Goal: Transaction & Acquisition: Purchase product/service

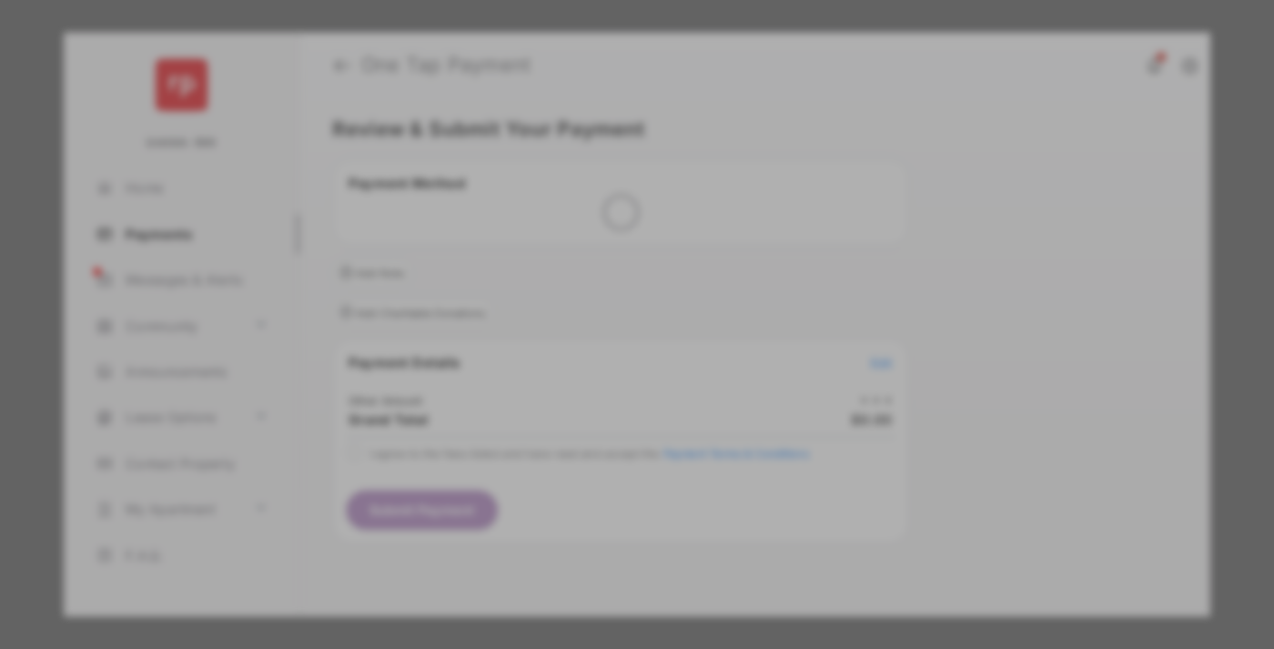
click at [603, 292] on div "Other Amount" at bounding box center [603, 307] width 295 height 31
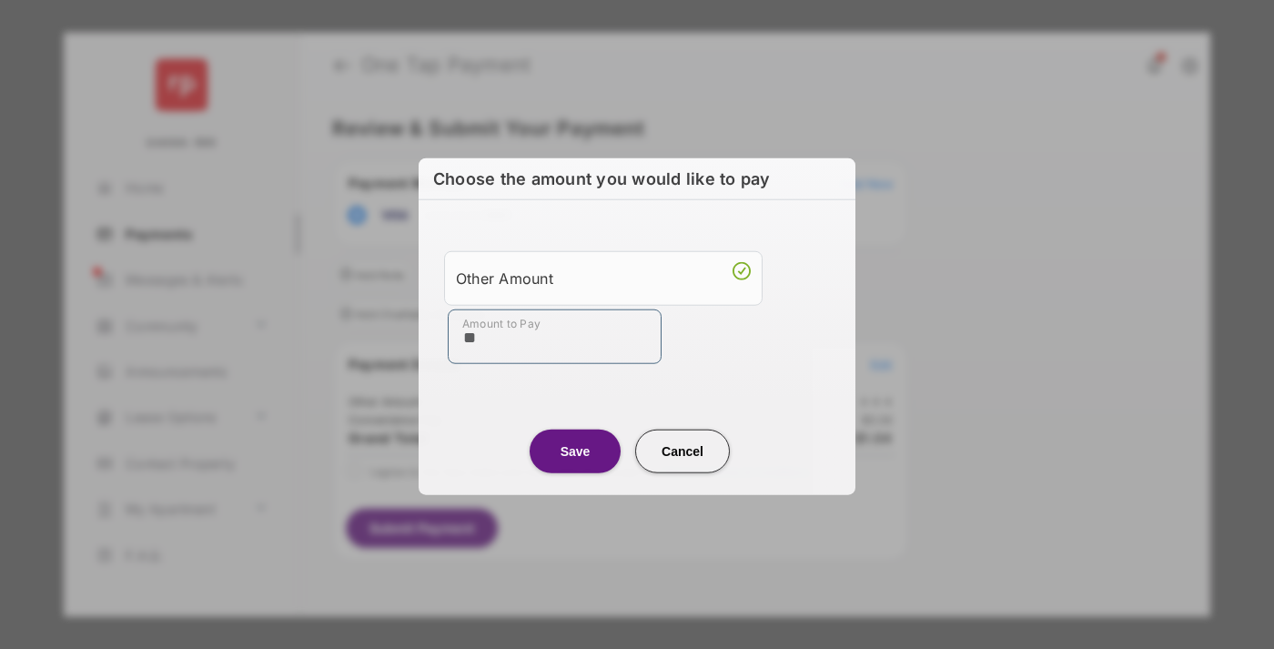
type input "**"
click at [575, 449] on button "Save" at bounding box center [575, 451] width 91 height 44
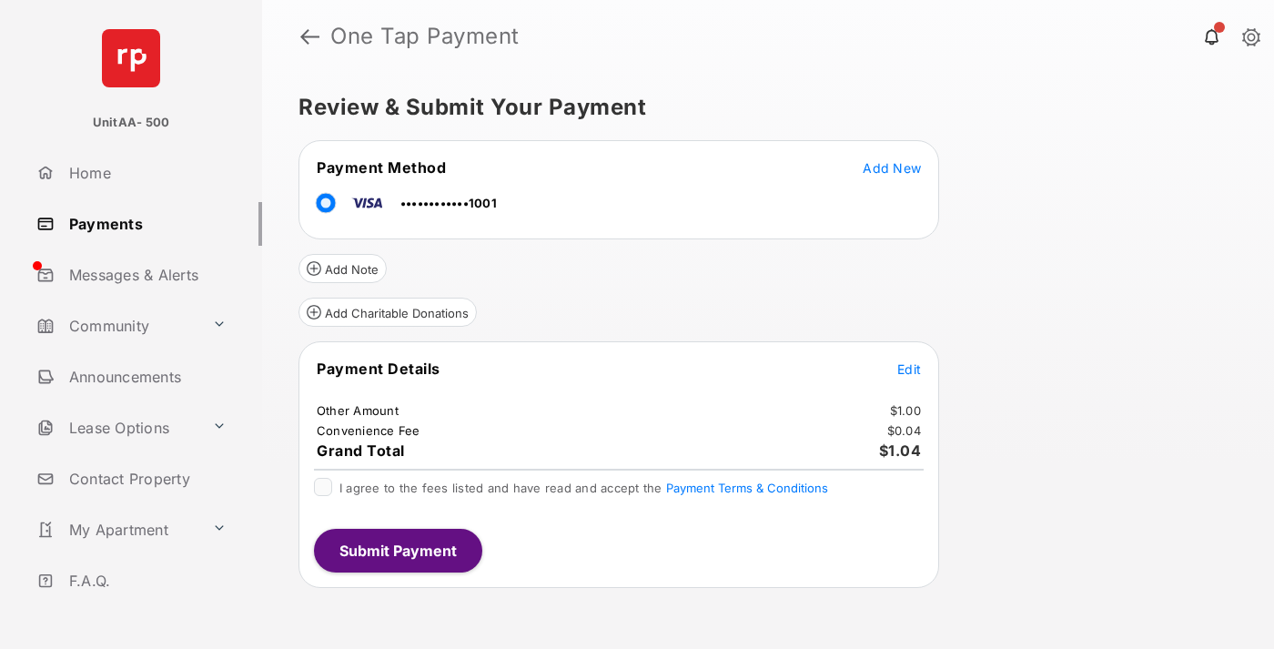
click at [909, 368] on span "Edit" at bounding box center [909, 368] width 24 height 15
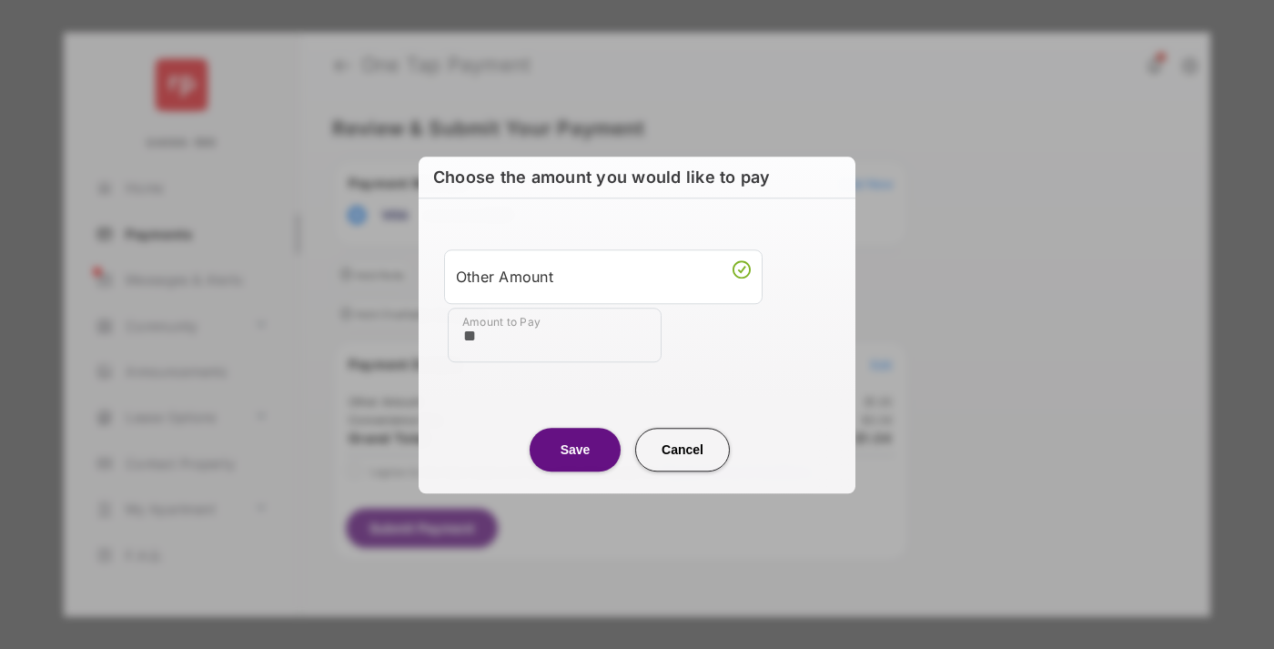
click at [575, 449] on button "Save" at bounding box center [575, 450] width 91 height 44
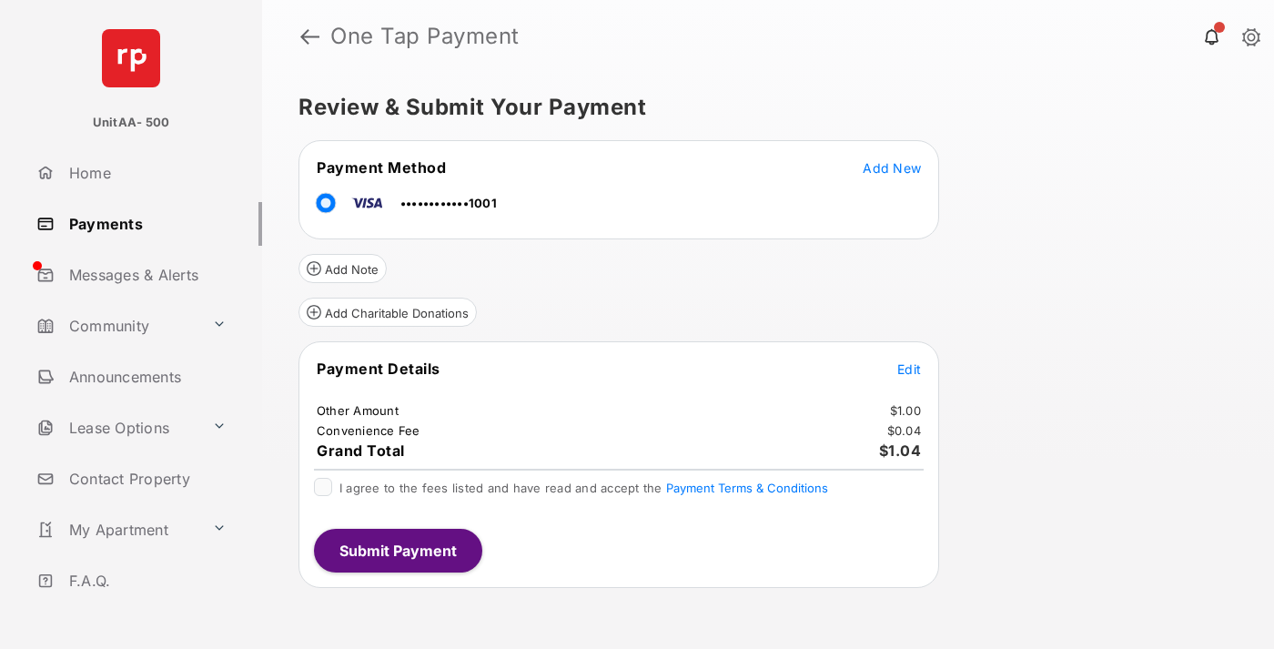
click at [397, 550] on button "Submit Payment" at bounding box center [398, 551] width 168 height 44
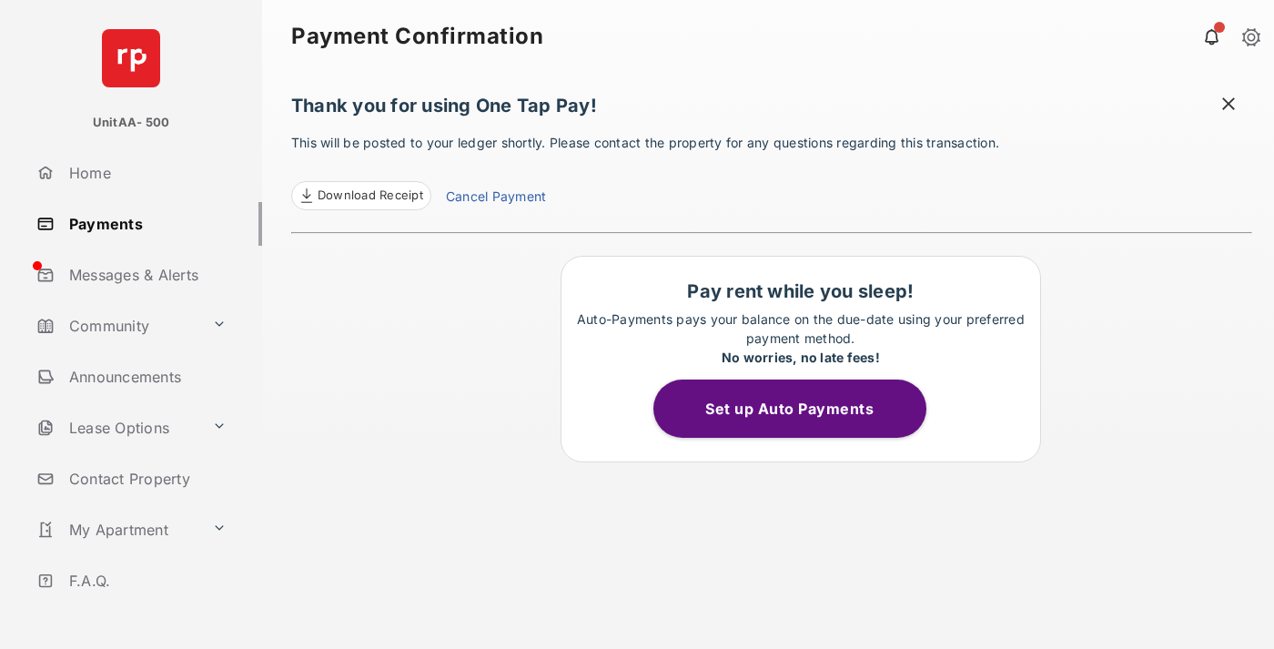
click at [142, 223] on link "Payments" at bounding box center [145, 224] width 233 height 44
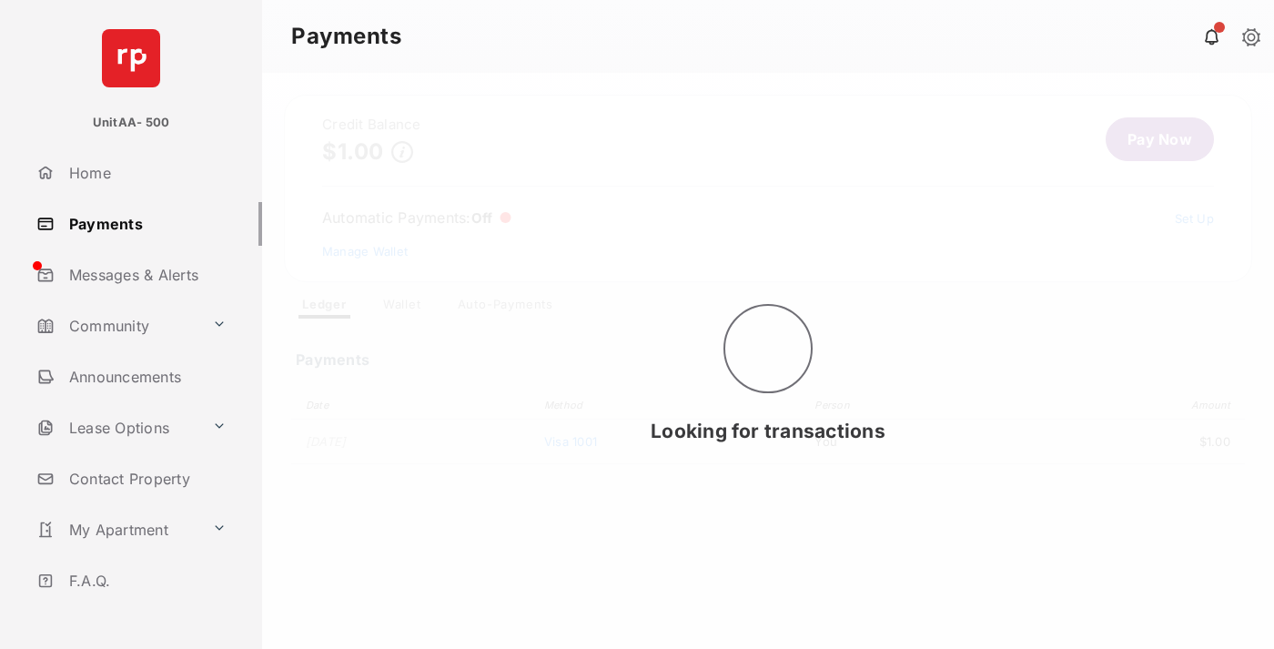
click at [1152, 139] on link "Pay Now" at bounding box center [1159, 139] width 108 height 44
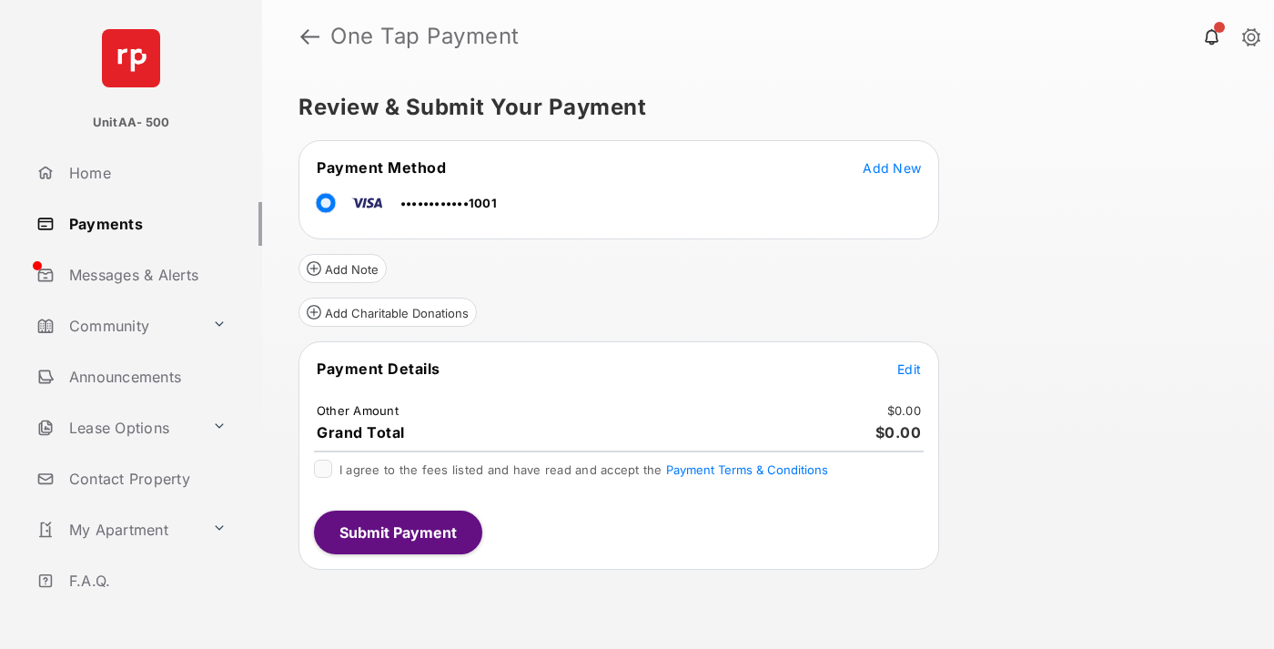
click at [909, 368] on span "Edit" at bounding box center [909, 368] width 24 height 15
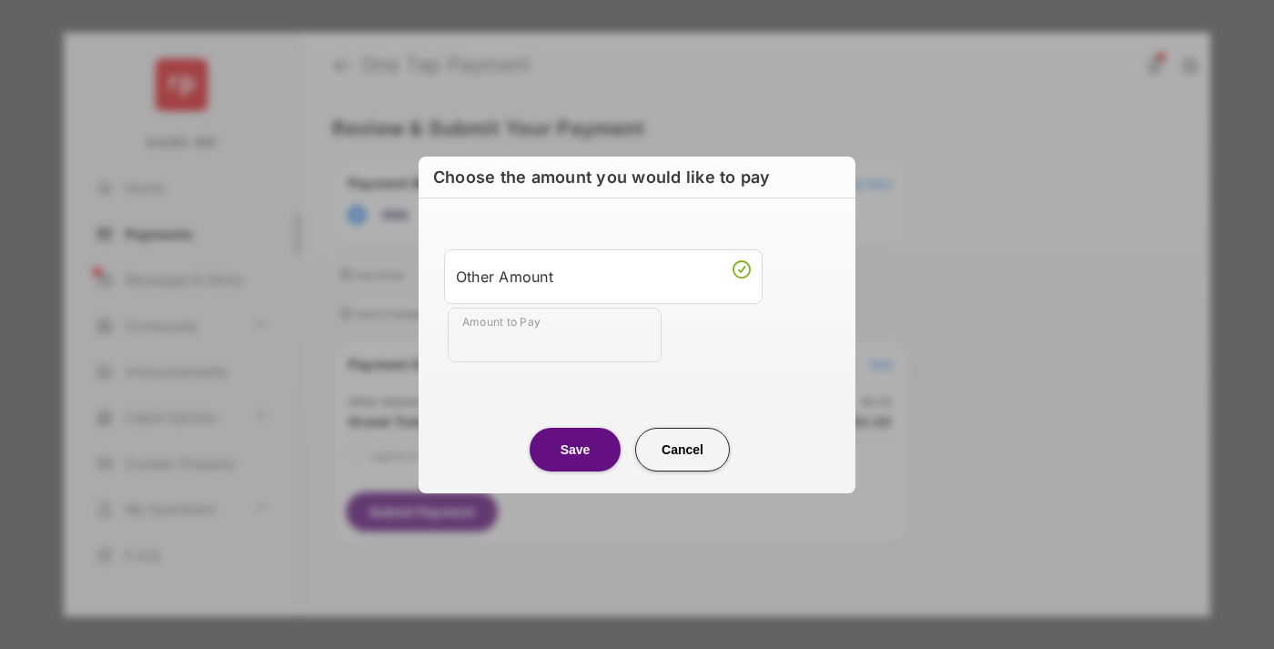
click at [603, 276] on div "Other Amount" at bounding box center [603, 276] width 295 height 31
type input "**"
click at [575, 449] on button "Save" at bounding box center [575, 450] width 91 height 44
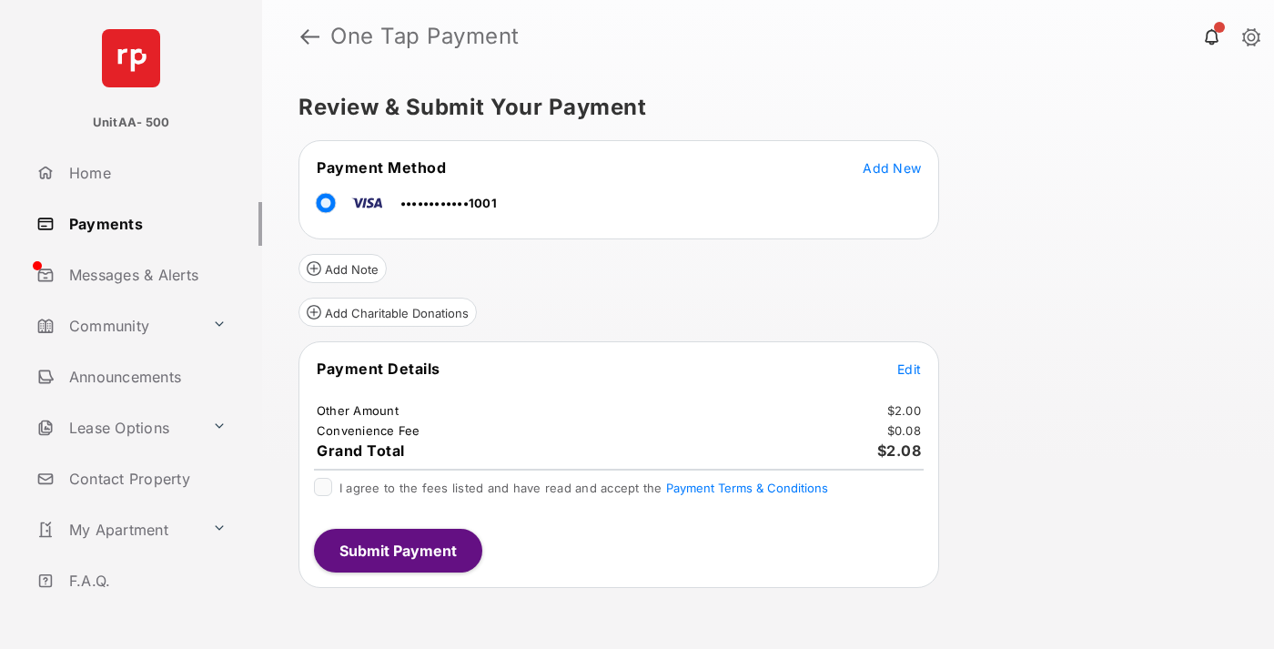
click at [397, 550] on button "Submit Payment" at bounding box center [398, 551] width 168 height 44
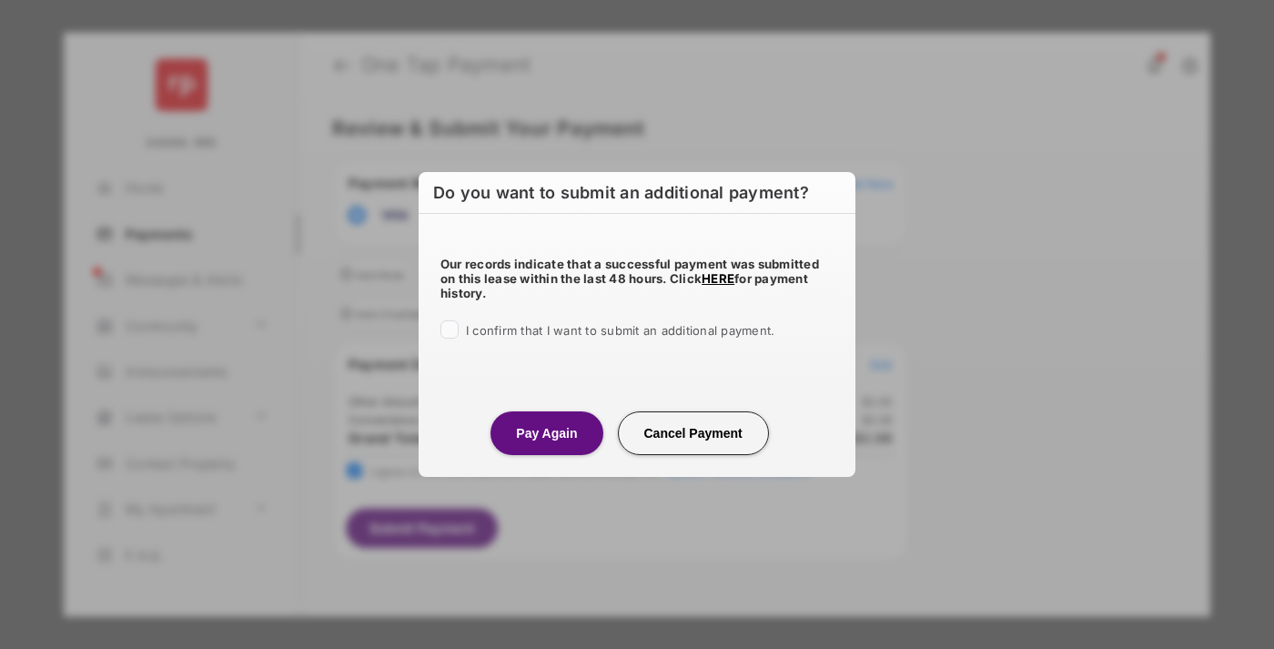
click at [546, 432] on button "Pay Again" at bounding box center [546, 433] width 112 height 44
